Goal: Information Seeking & Learning: Learn about a topic

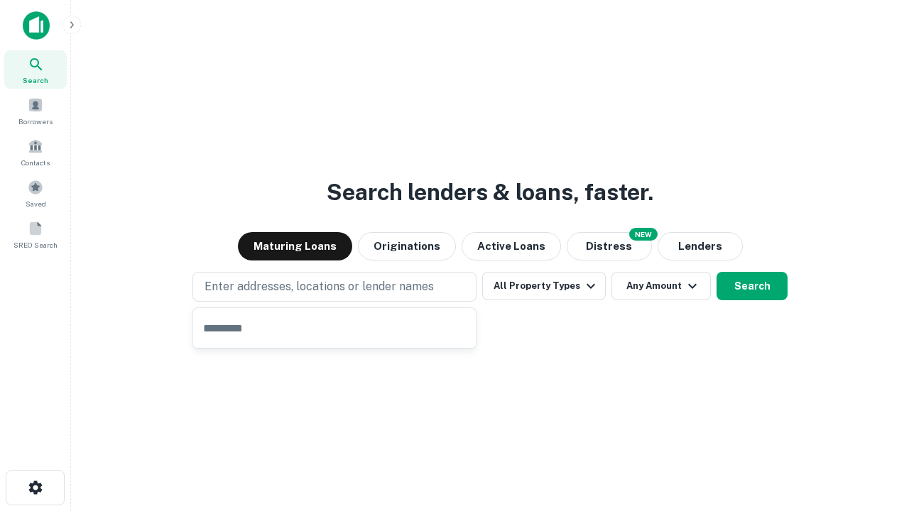
type input "**********"
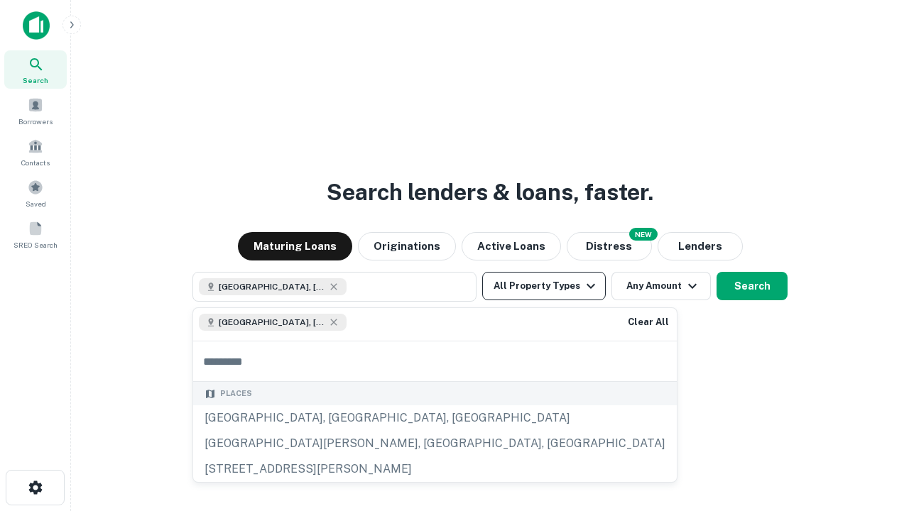
click at [544, 286] on button "All Property Types" at bounding box center [544, 286] width 124 height 28
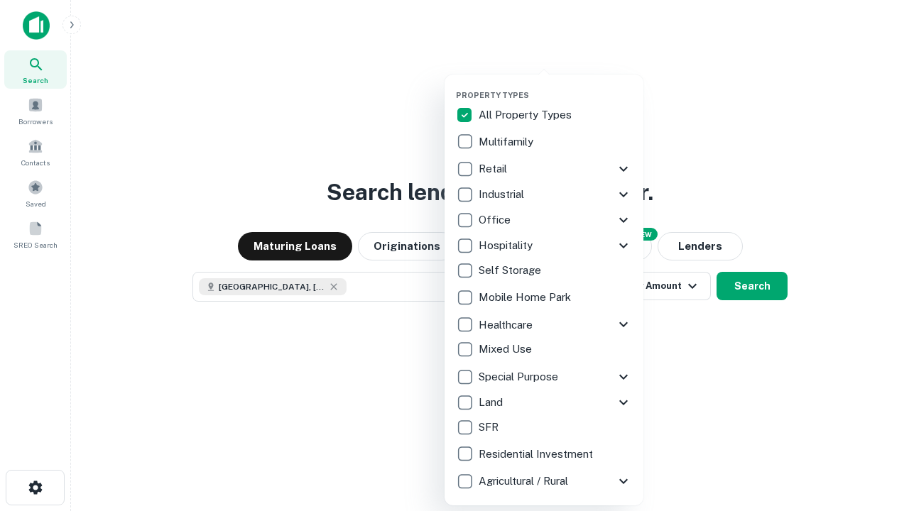
click at [555, 86] on button "button" at bounding box center [555, 86] width 199 height 1
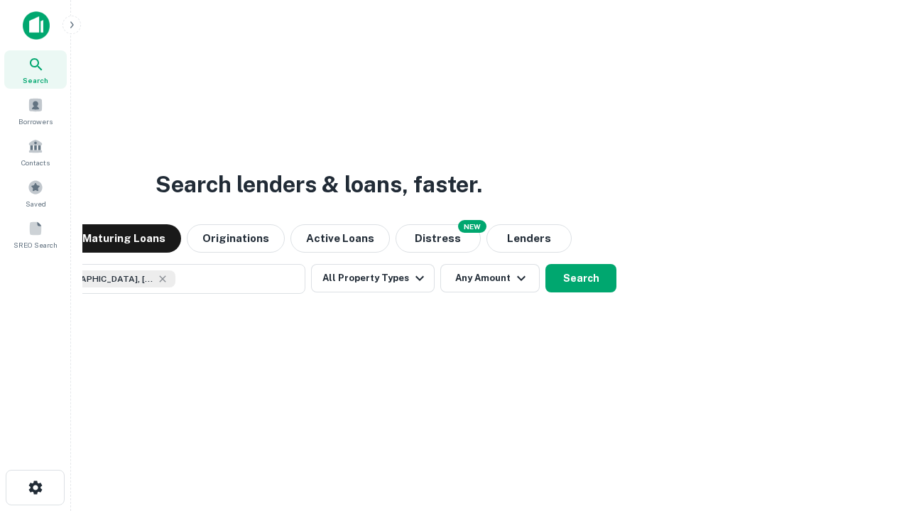
scroll to position [23, 0]
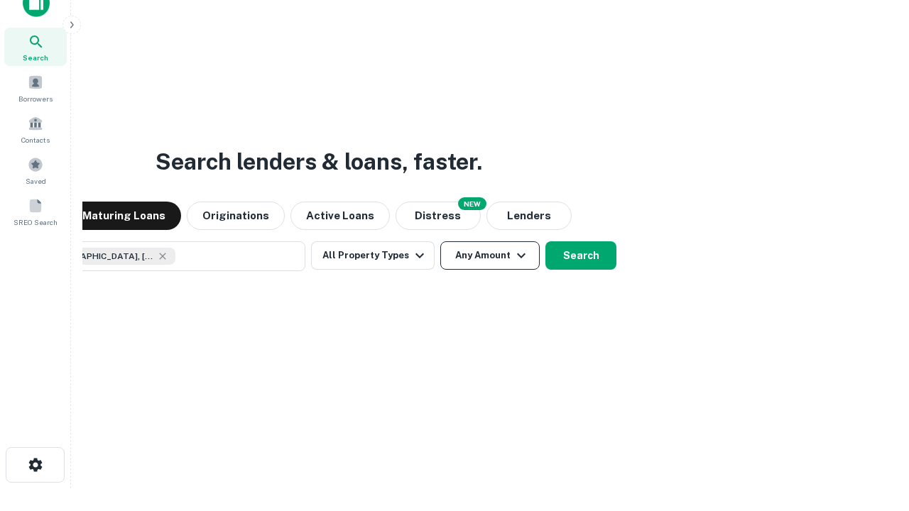
click at [440, 241] on button "Any Amount" at bounding box center [489, 255] width 99 height 28
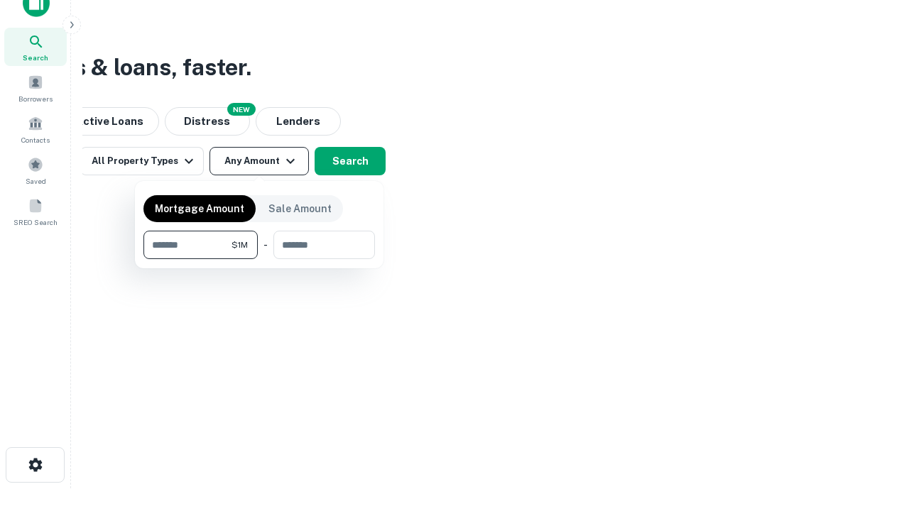
type input "*******"
click at [259, 259] on button "button" at bounding box center [259, 259] width 232 height 1
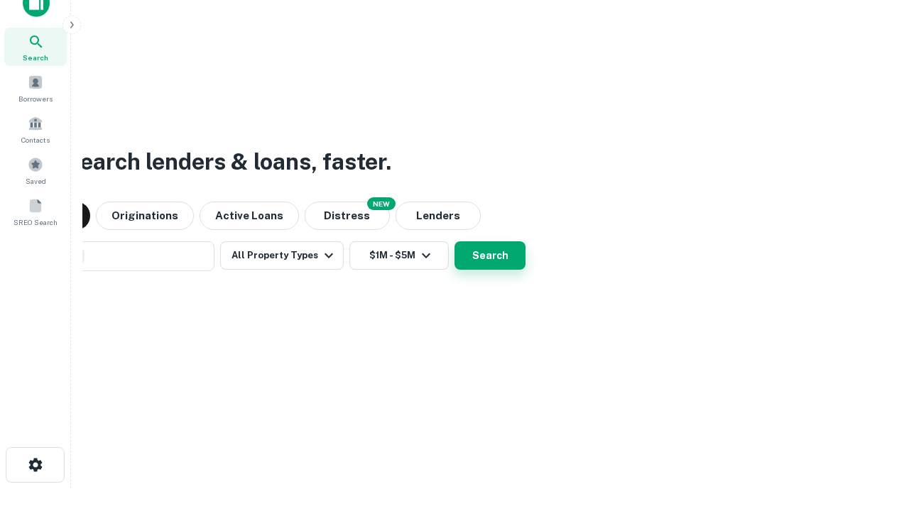
click at [454, 241] on button "Search" at bounding box center [489, 255] width 71 height 28
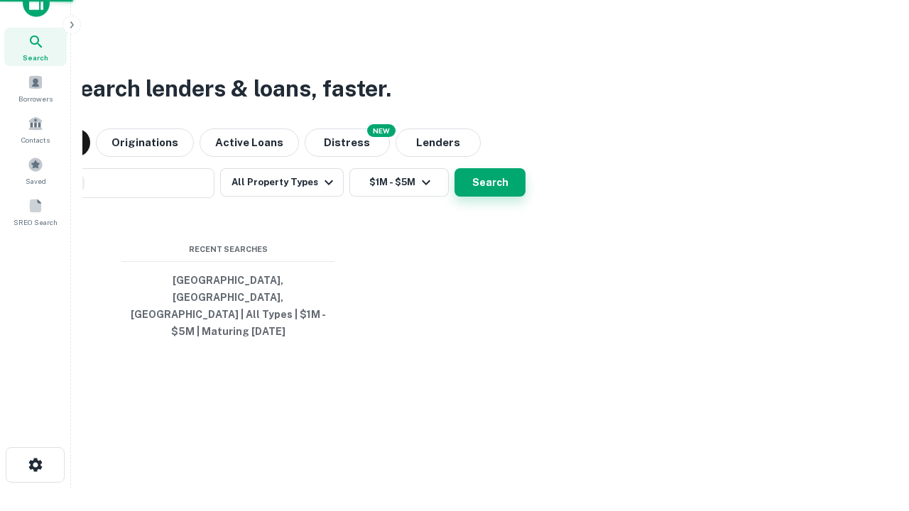
scroll to position [46, 402]
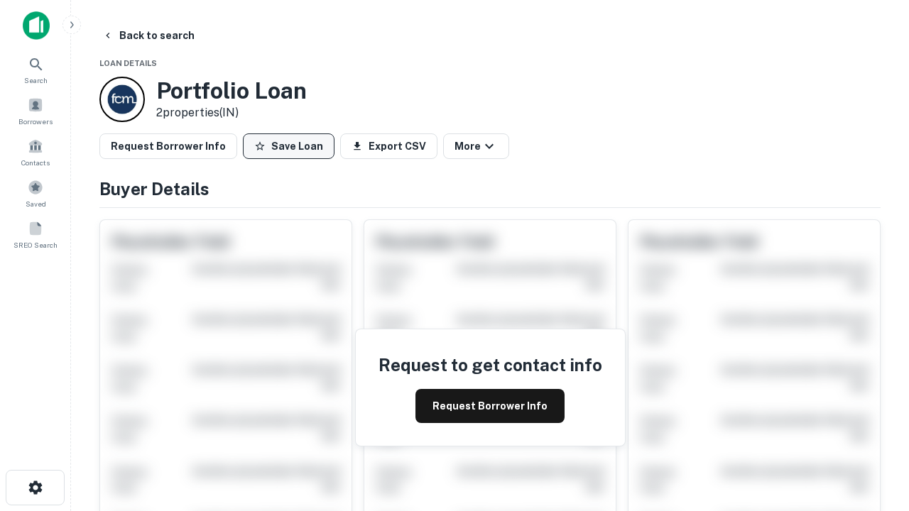
click at [288, 146] on button "Save Loan" at bounding box center [289, 147] width 92 height 26
click at [292, 146] on button "Save Loan" at bounding box center [289, 147] width 92 height 26
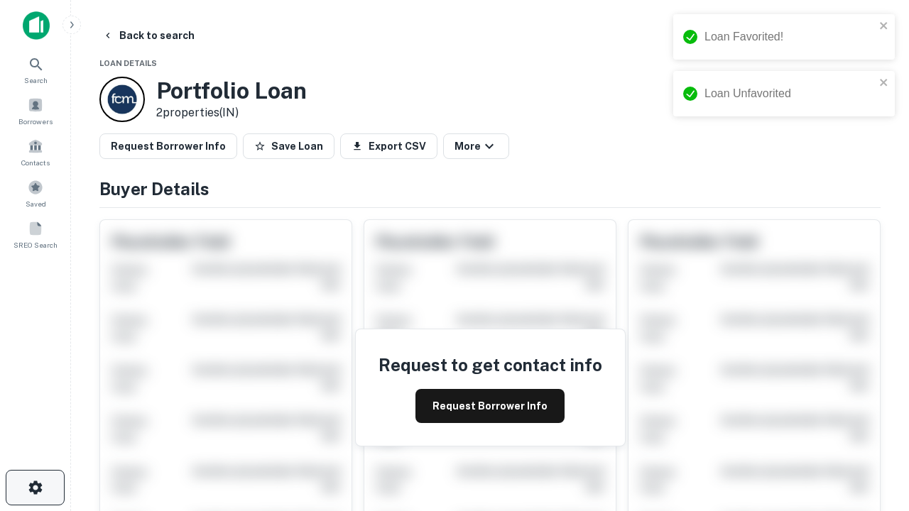
click at [35, 488] on icon "button" at bounding box center [35, 487] width 17 height 17
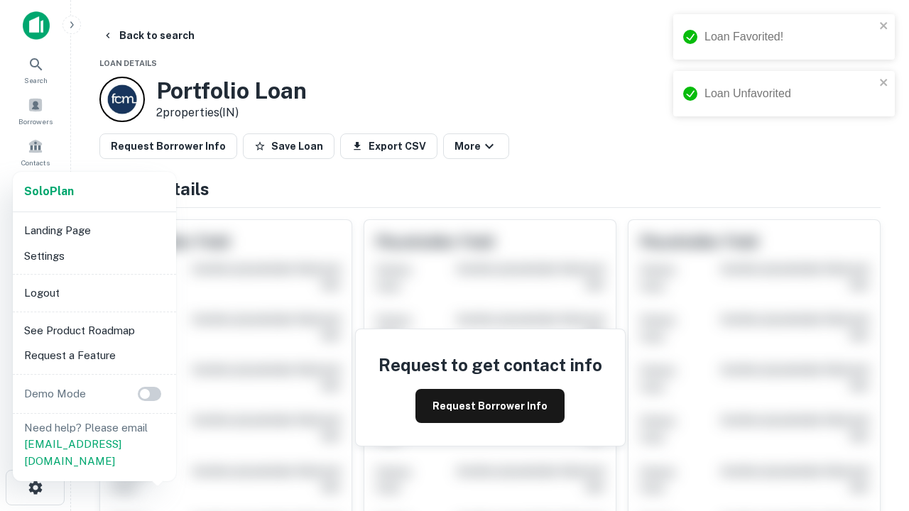
click at [94, 293] on li "Logout" at bounding box center [94, 294] width 152 height 26
